Goal: Task Accomplishment & Management: Use online tool/utility

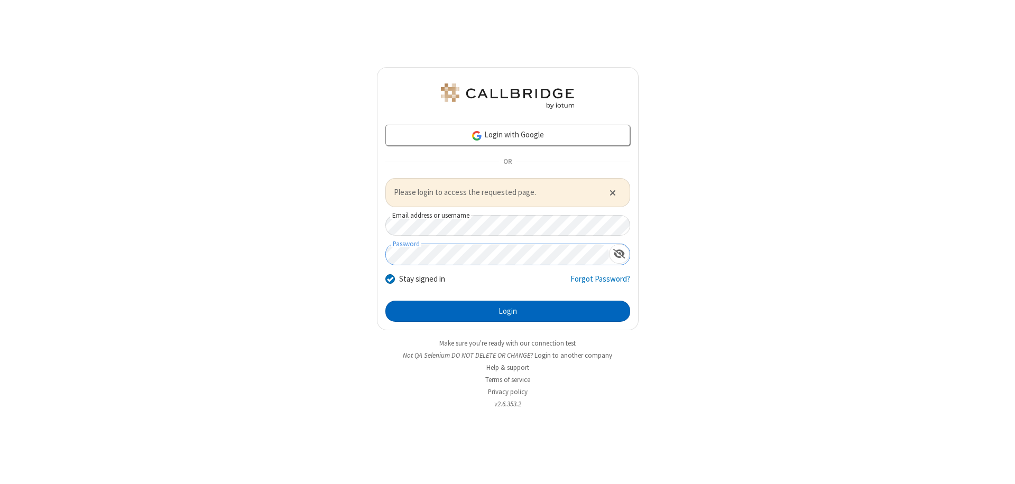
click at [507, 311] on button "Login" at bounding box center [507, 311] width 245 height 21
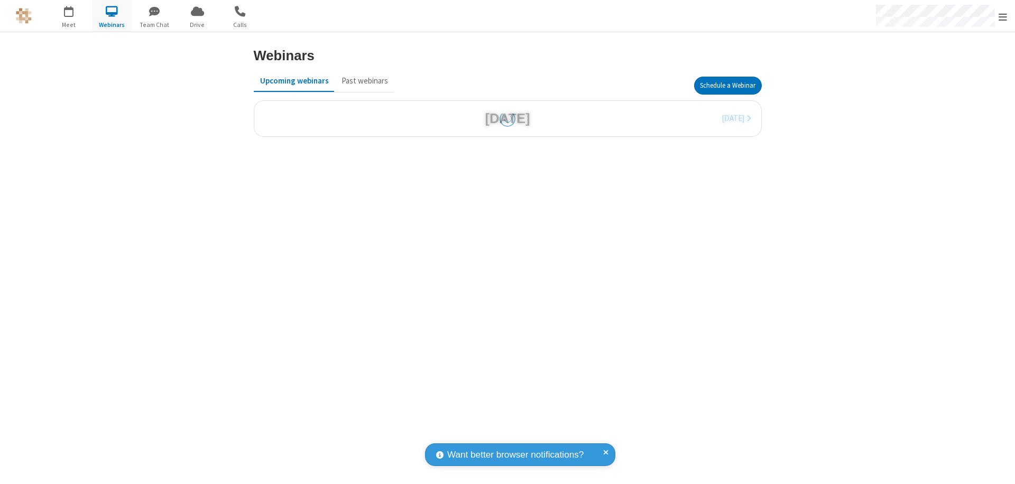
click at [727, 86] on button "Schedule a Webinar" at bounding box center [728, 86] width 68 height 18
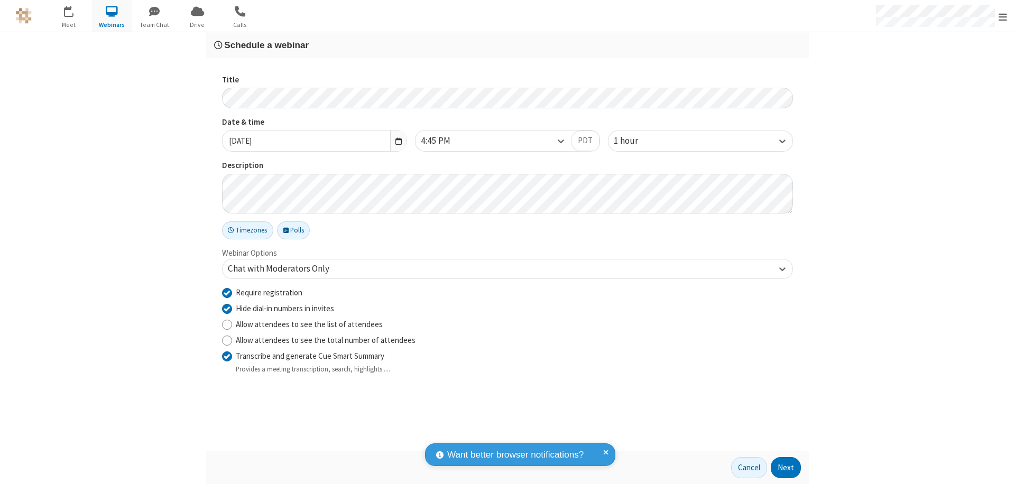
click at [227, 292] on input "Require registration" at bounding box center [227, 292] width 10 height 11
checkbox input "false"
click at [786, 468] on button "Next" at bounding box center [785, 467] width 30 height 21
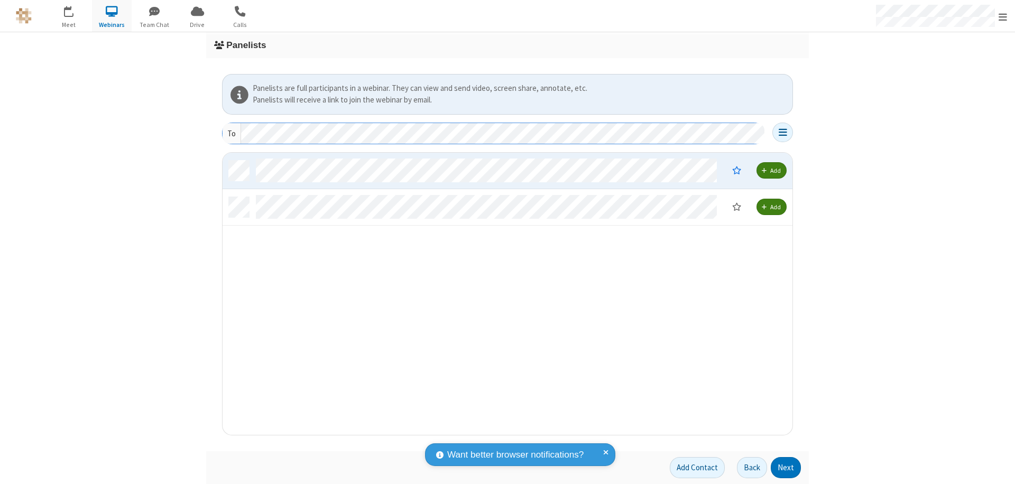
scroll to position [274, 562]
click at [786, 468] on button "Next" at bounding box center [785, 467] width 30 height 21
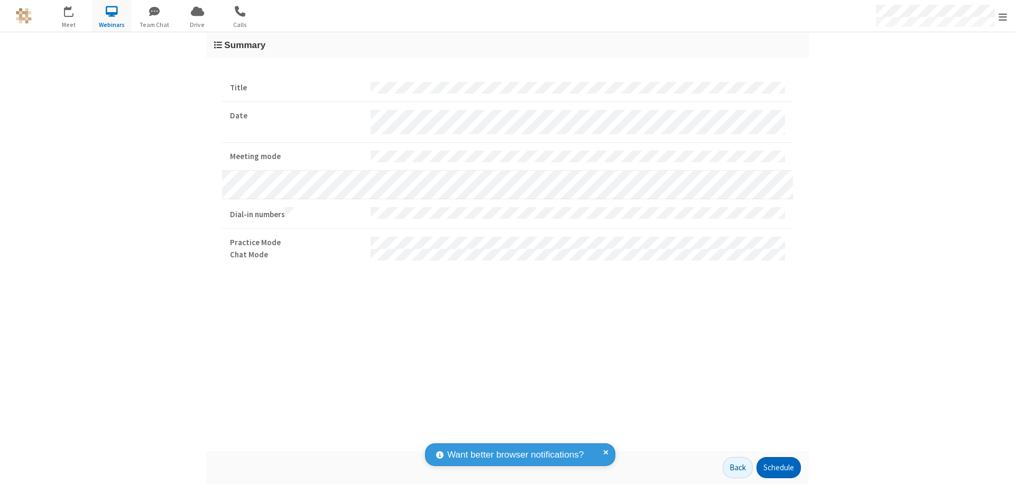
click at [778, 468] on button "Schedule" at bounding box center [778, 467] width 44 height 21
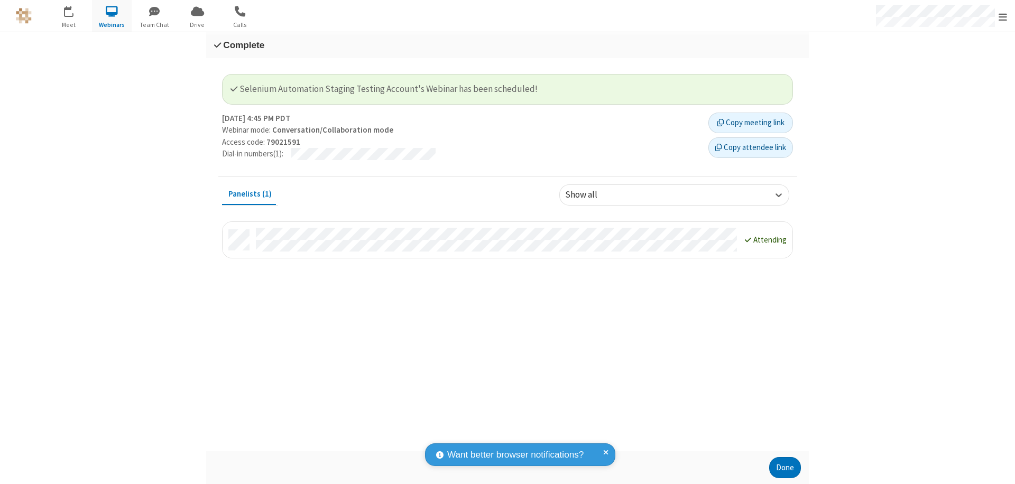
click at [785, 468] on button "Done" at bounding box center [785, 467] width 32 height 21
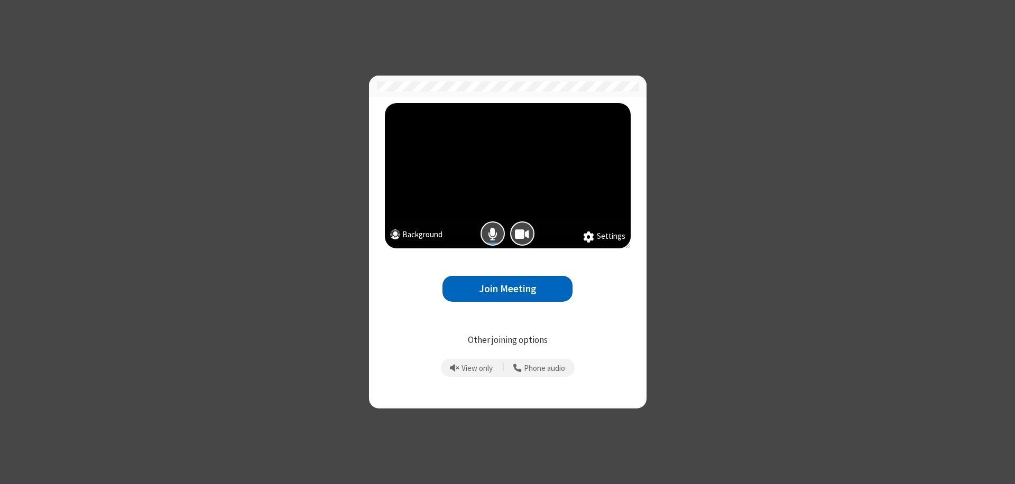
click at [507, 289] on button "Join Meeting" at bounding box center [507, 289] width 130 height 26
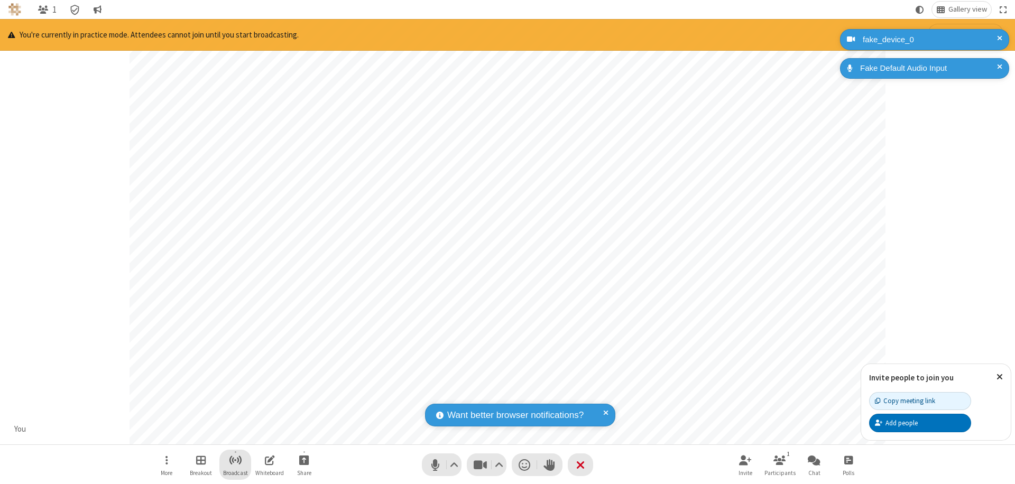
click at [235, 460] on span "Start broadcast" at bounding box center [235, 459] width 13 height 13
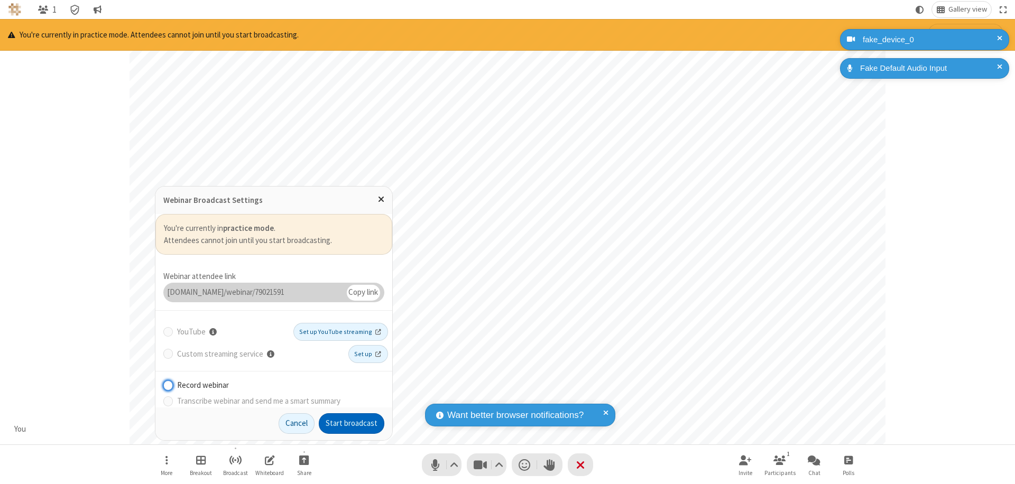
click at [351, 423] on button "Start broadcast" at bounding box center [352, 423] width 66 height 21
